Goal: Task Accomplishment & Management: Use online tool/utility

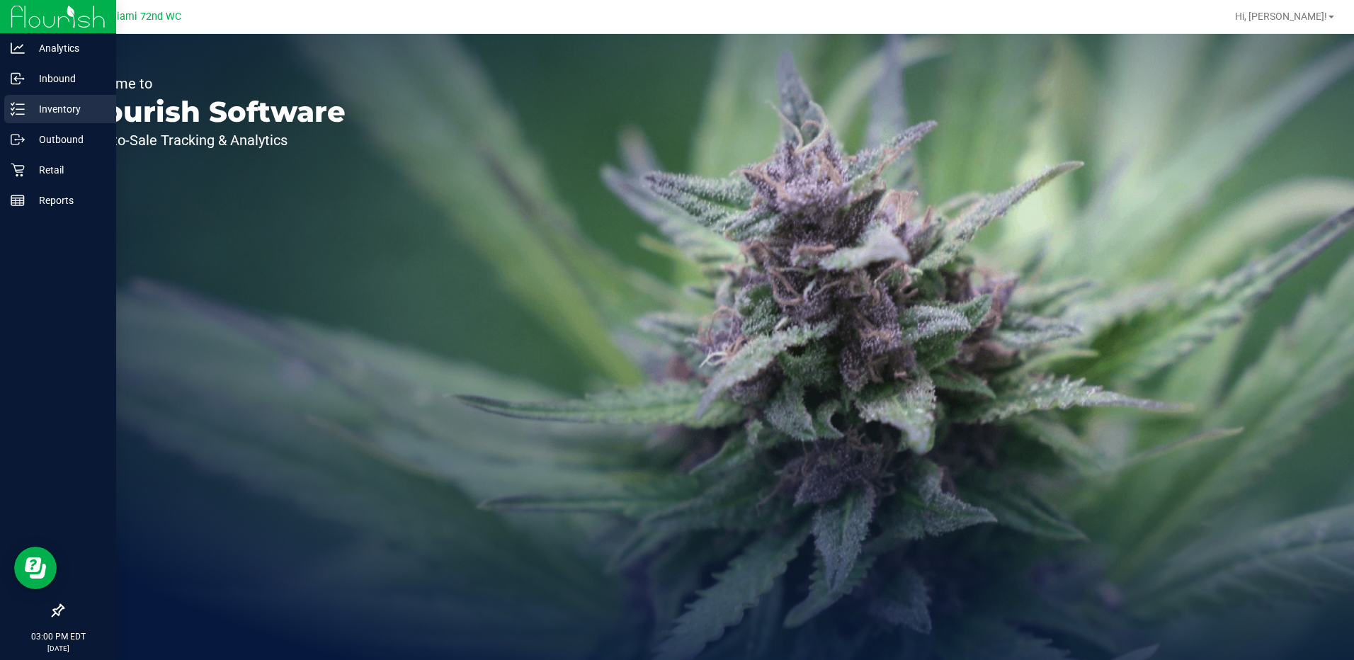
click at [24, 114] on line at bounding box center [20, 114] width 8 height 0
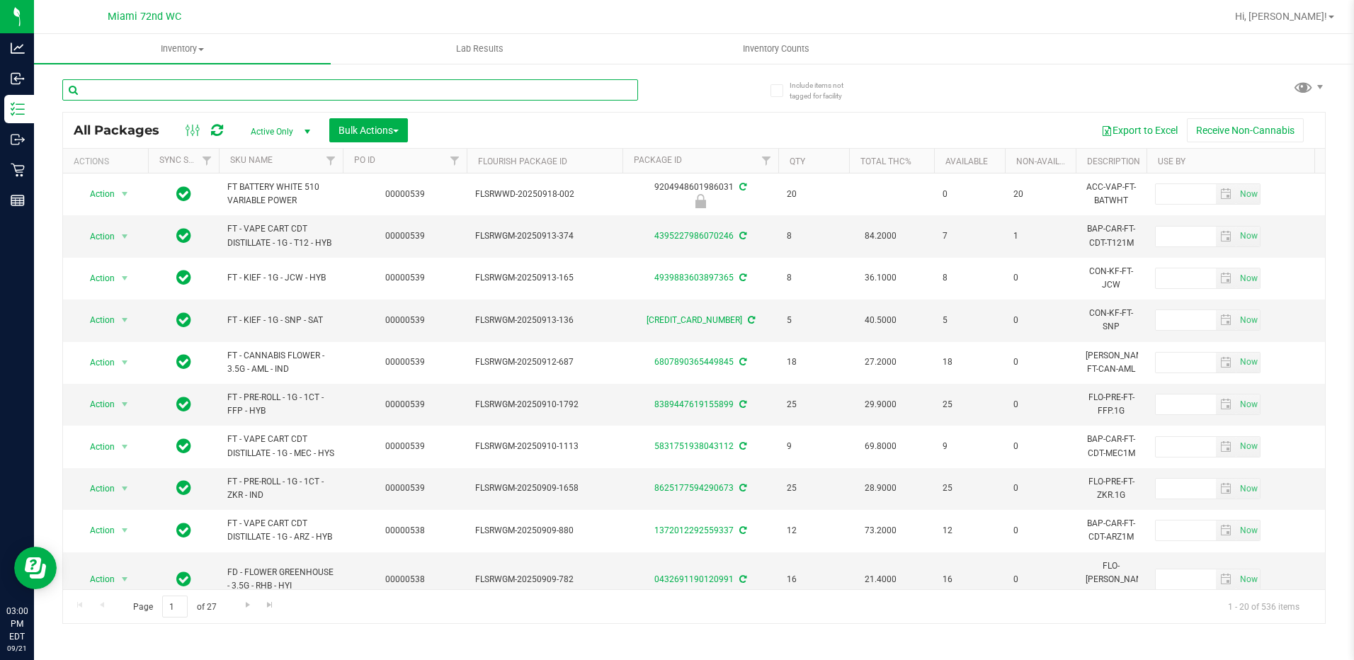
click at [213, 87] on input "text" at bounding box center [350, 89] width 576 height 21
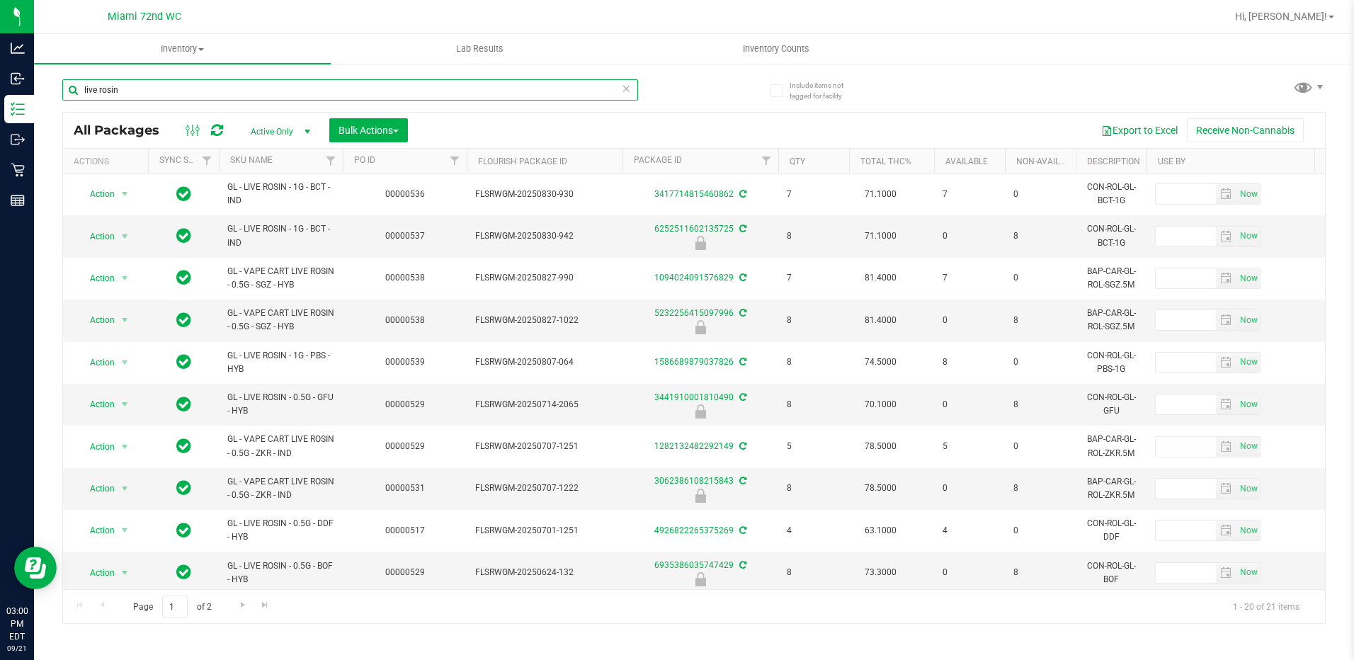
type input "live rosin"
click at [268, 166] on th "SKU Name" at bounding box center [281, 161] width 124 height 25
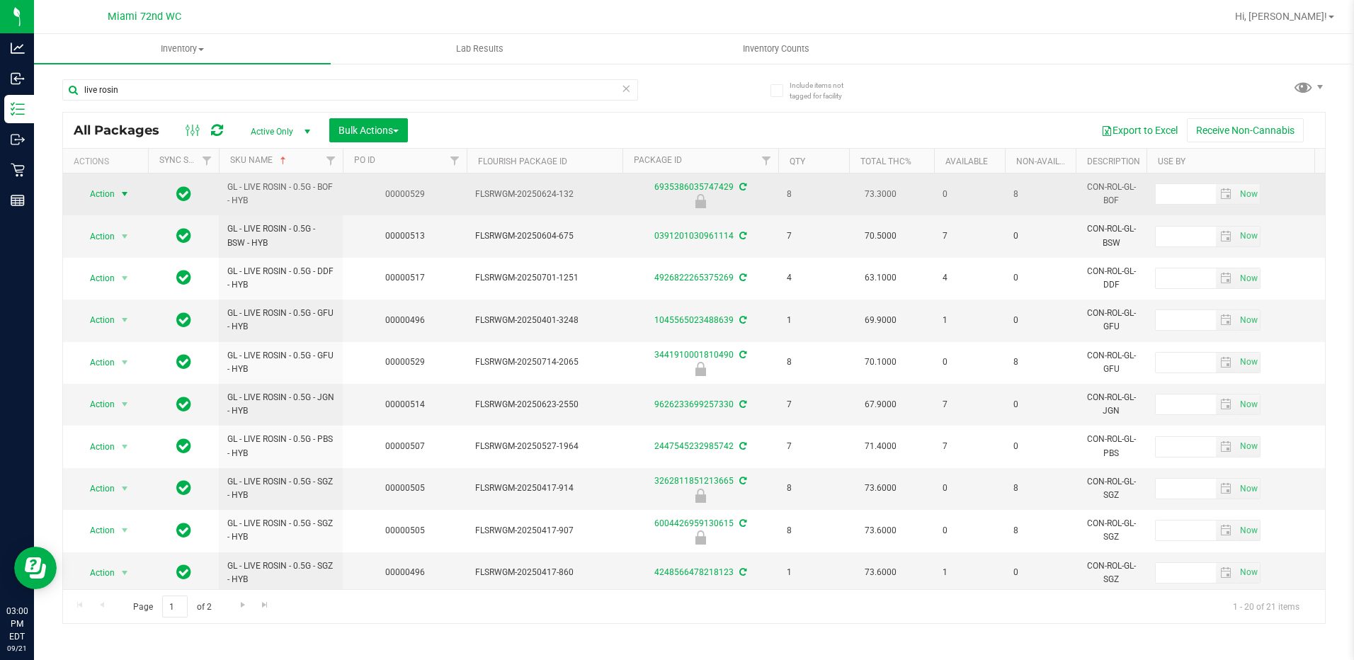
click at [119, 197] on span "select" at bounding box center [124, 193] width 11 height 11
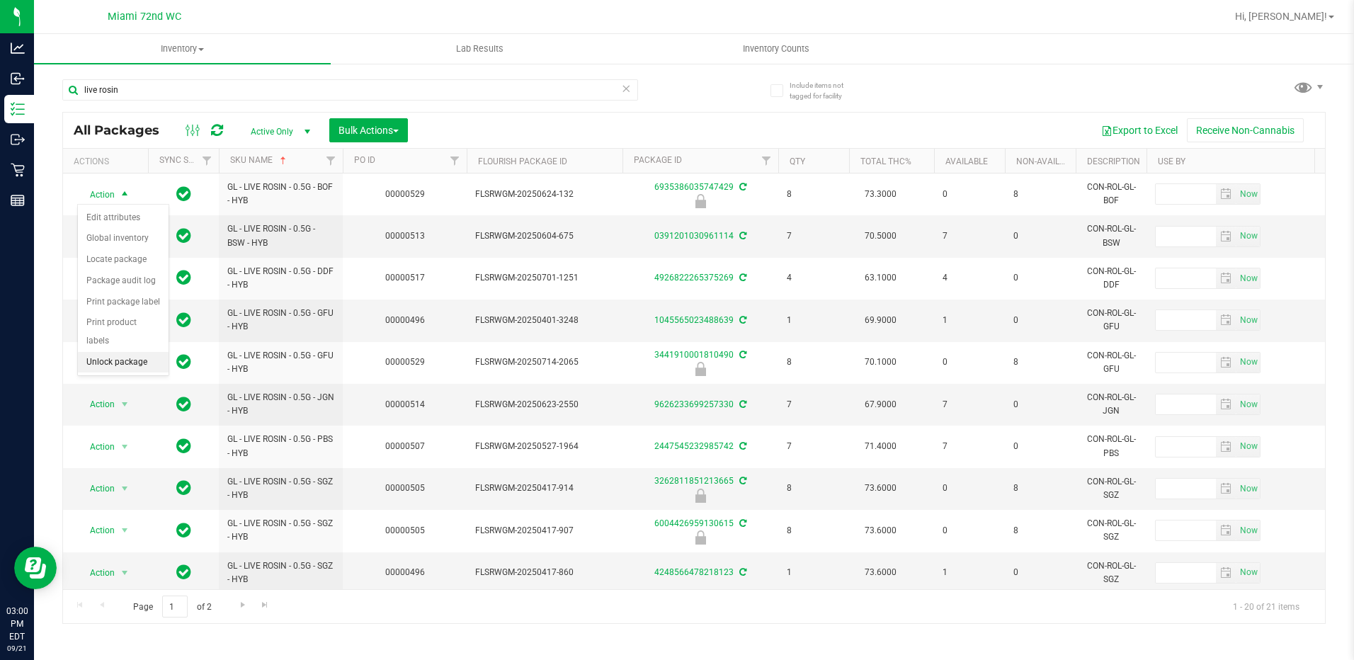
click at [138, 352] on li "Unlock package" at bounding box center [123, 362] width 91 height 21
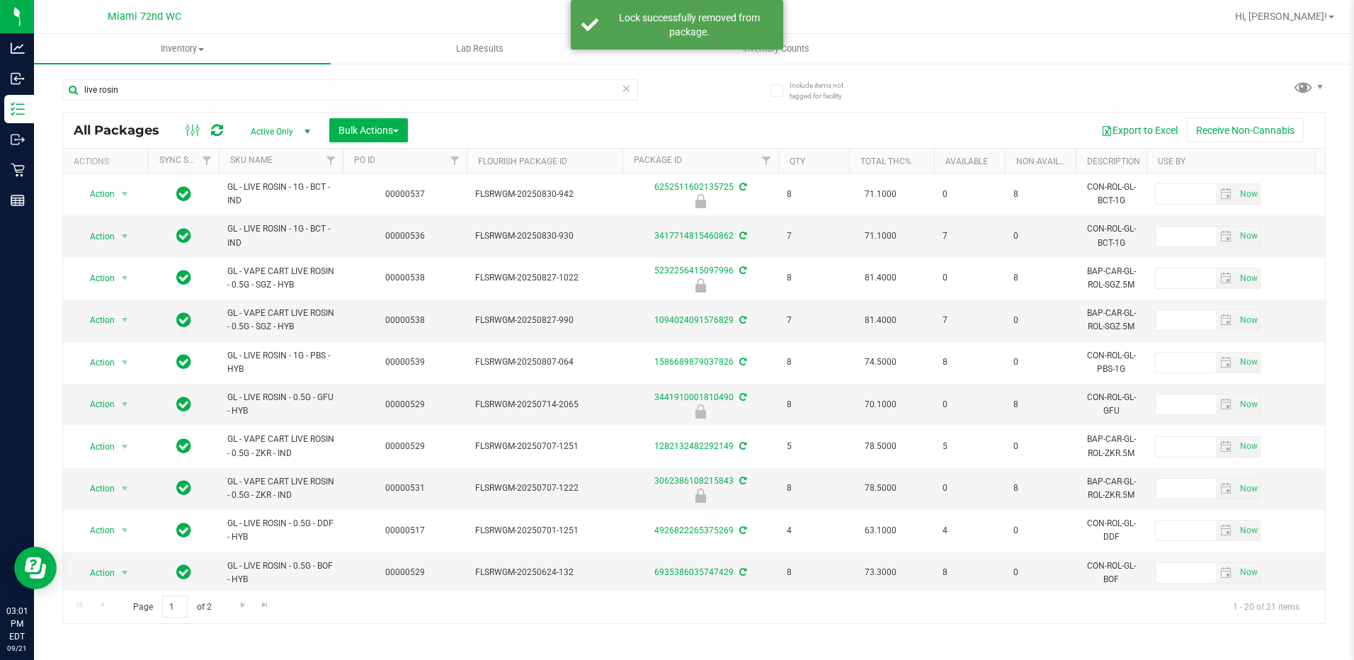
click at [288, 161] on th "SKU Name" at bounding box center [281, 161] width 124 height 25
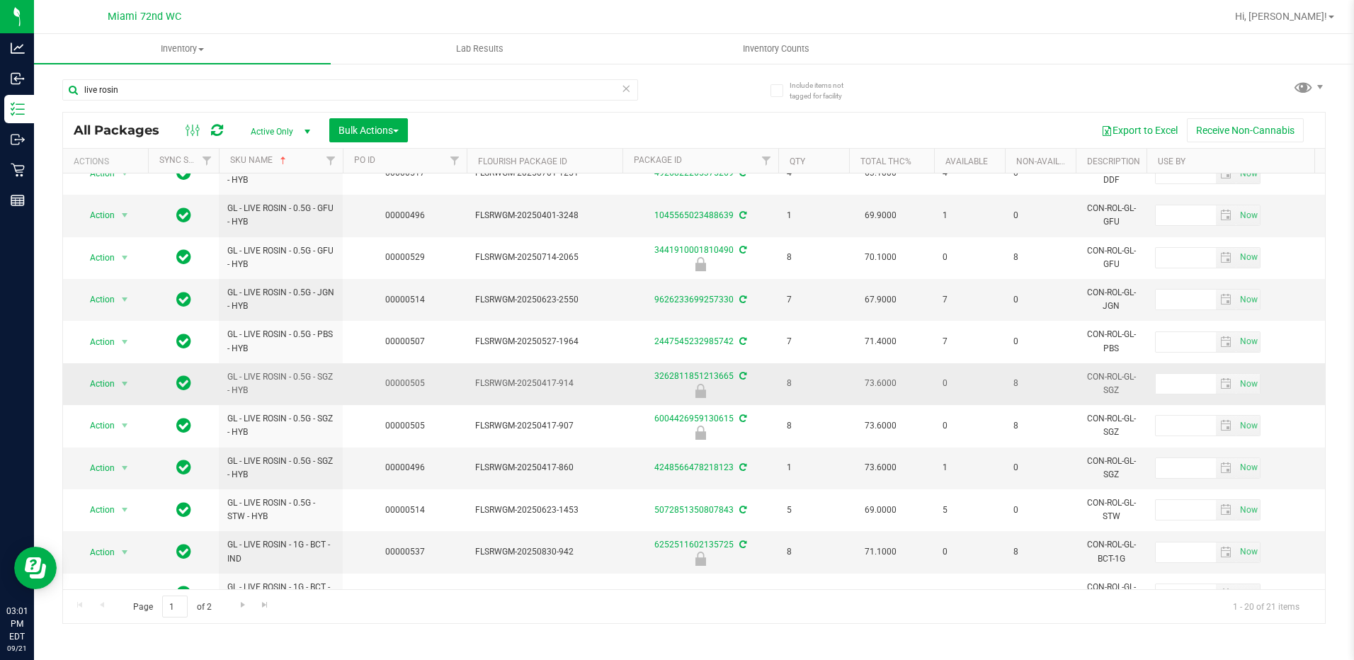
scroll to position [142, 0]
